Goal: Navigation & Orientation: Find specific page/section

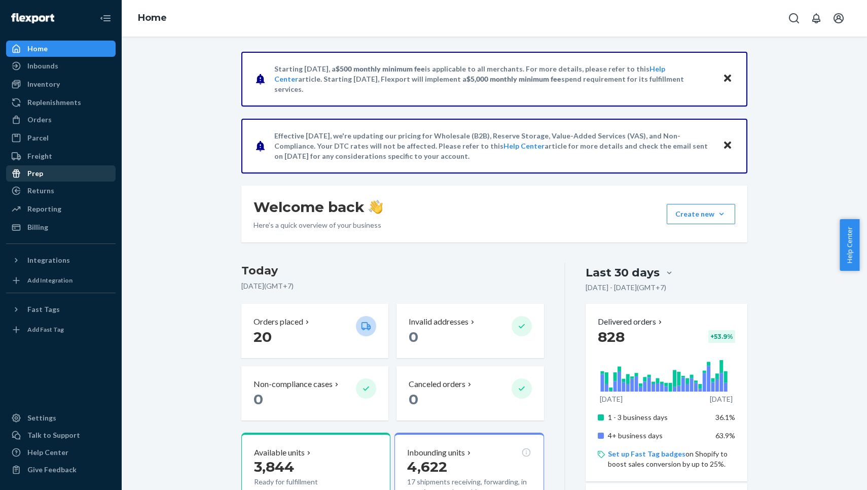
click at [37, 168] on div "Prep" at bounding box center [35, 173] width 16 height 10
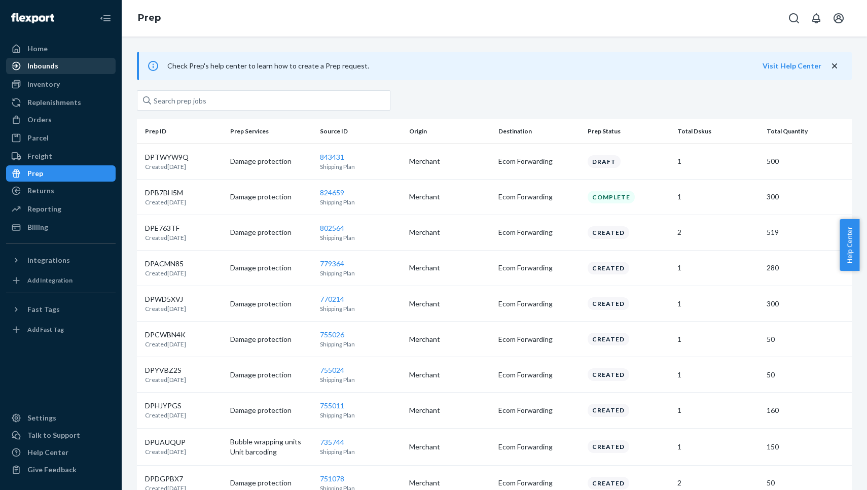
click at [51, 60] on div "Inbounds" at bounding box center [61, 66] width 108 height 14
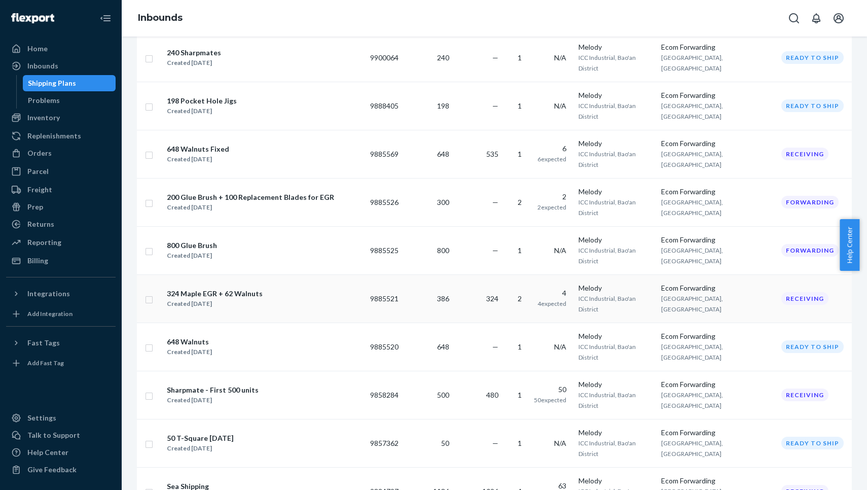
scroll to position [364, 0]
